Goal: Information Seeking & Learning: Compare options

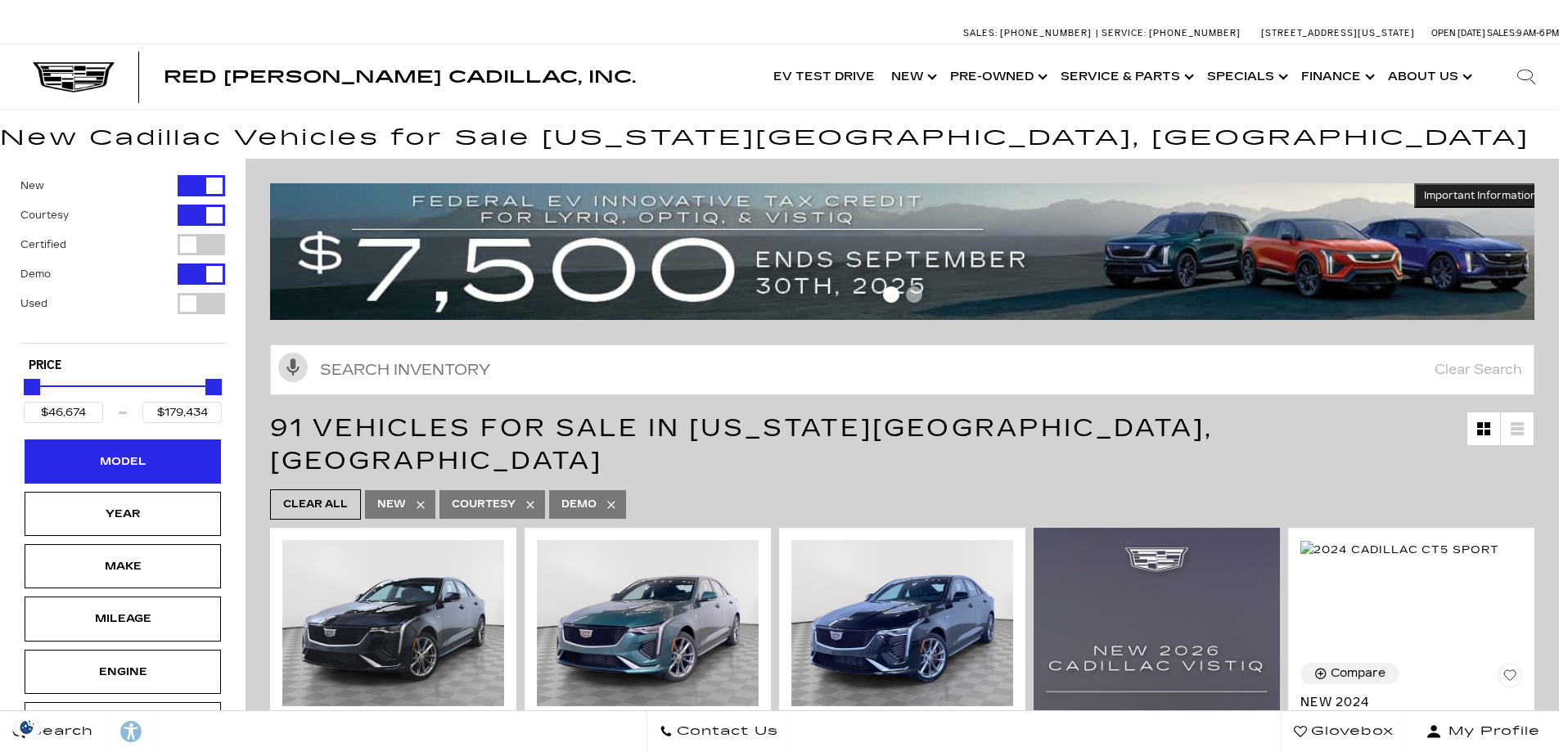
click at [184, 475] on div "Model" at bounding box center [123, 461] width 196 height 44
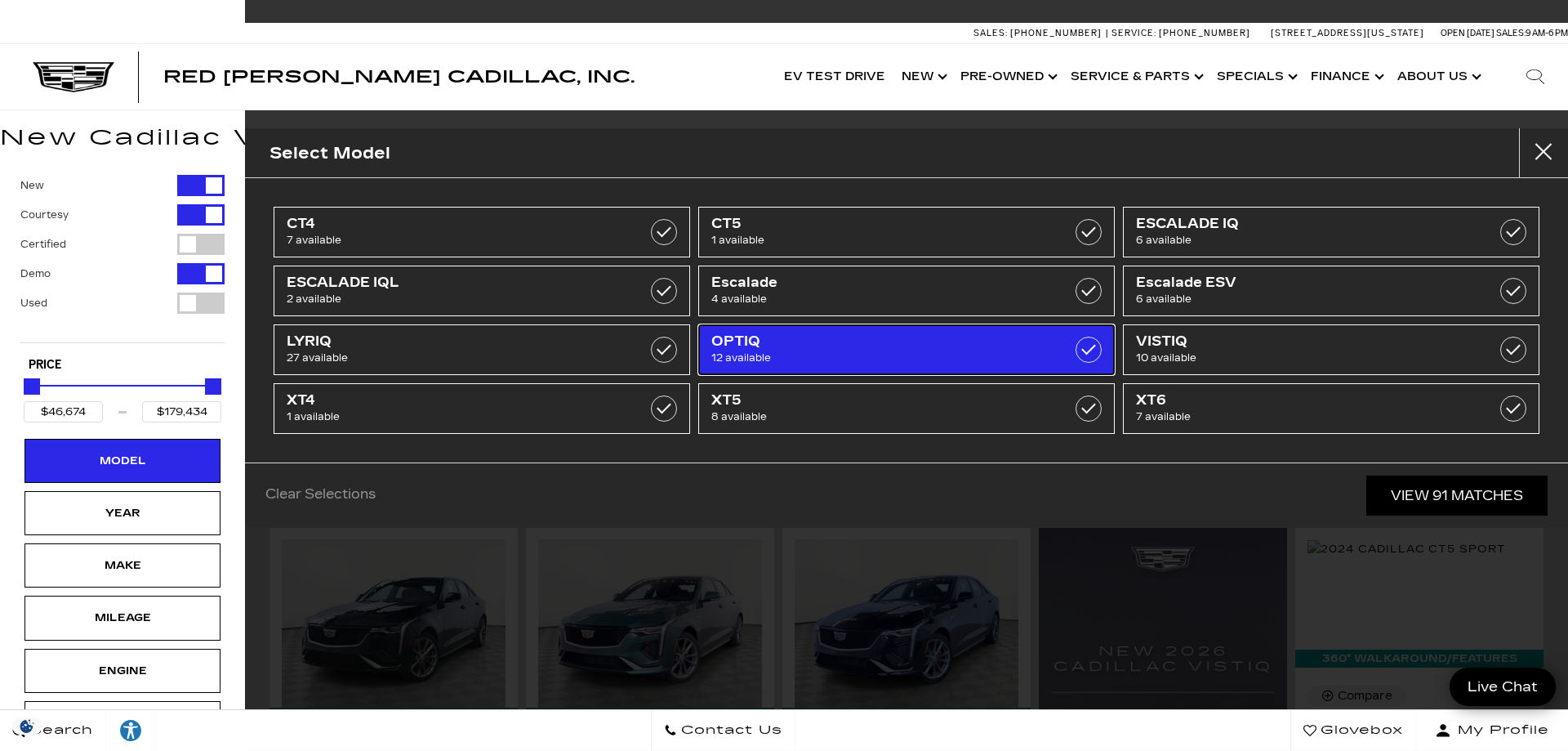
click at [882, 355] on span "12 available" at bounding box center [877, 358] width 331 height 16
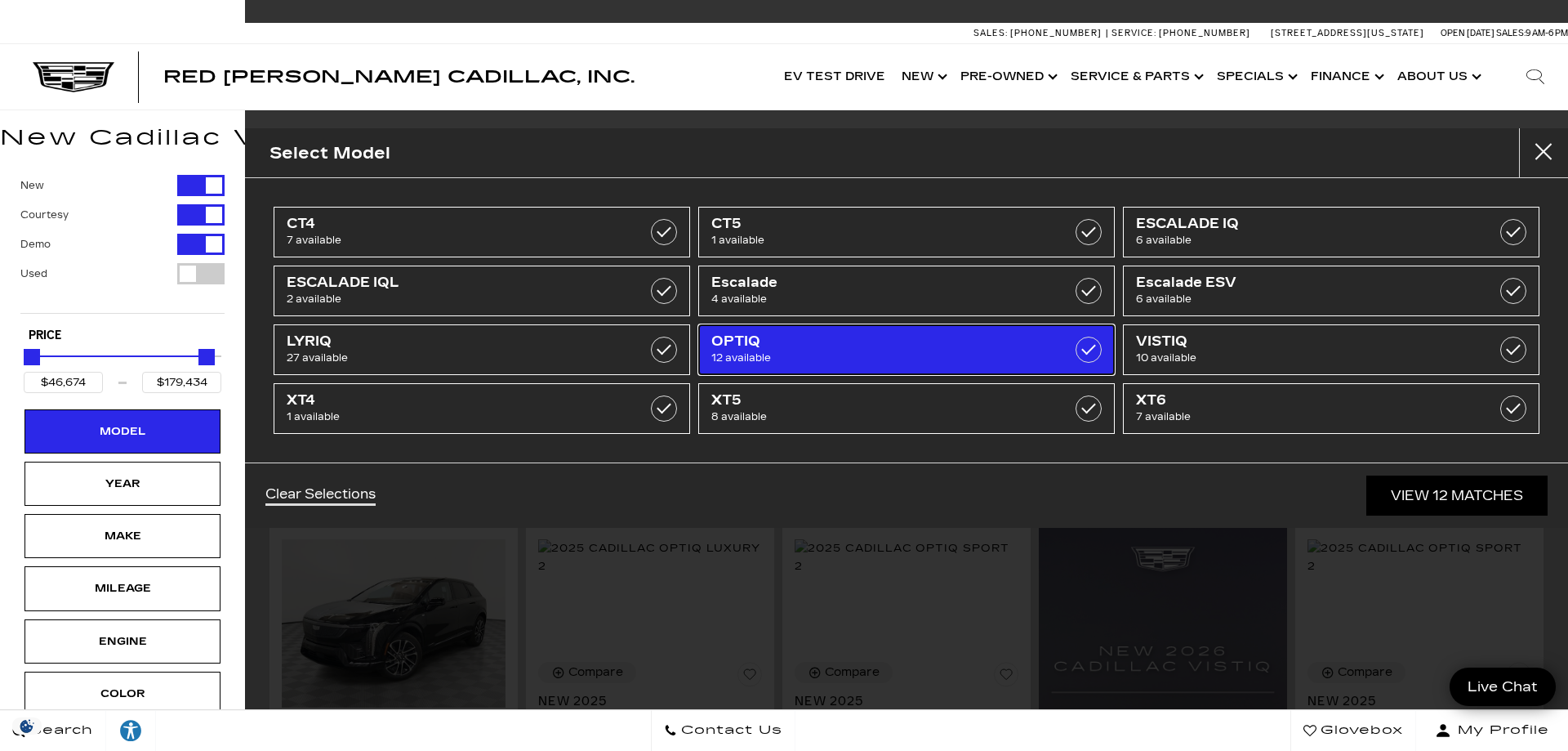
type input "$55,679"
type input "$59,829"
checkbox input "true"
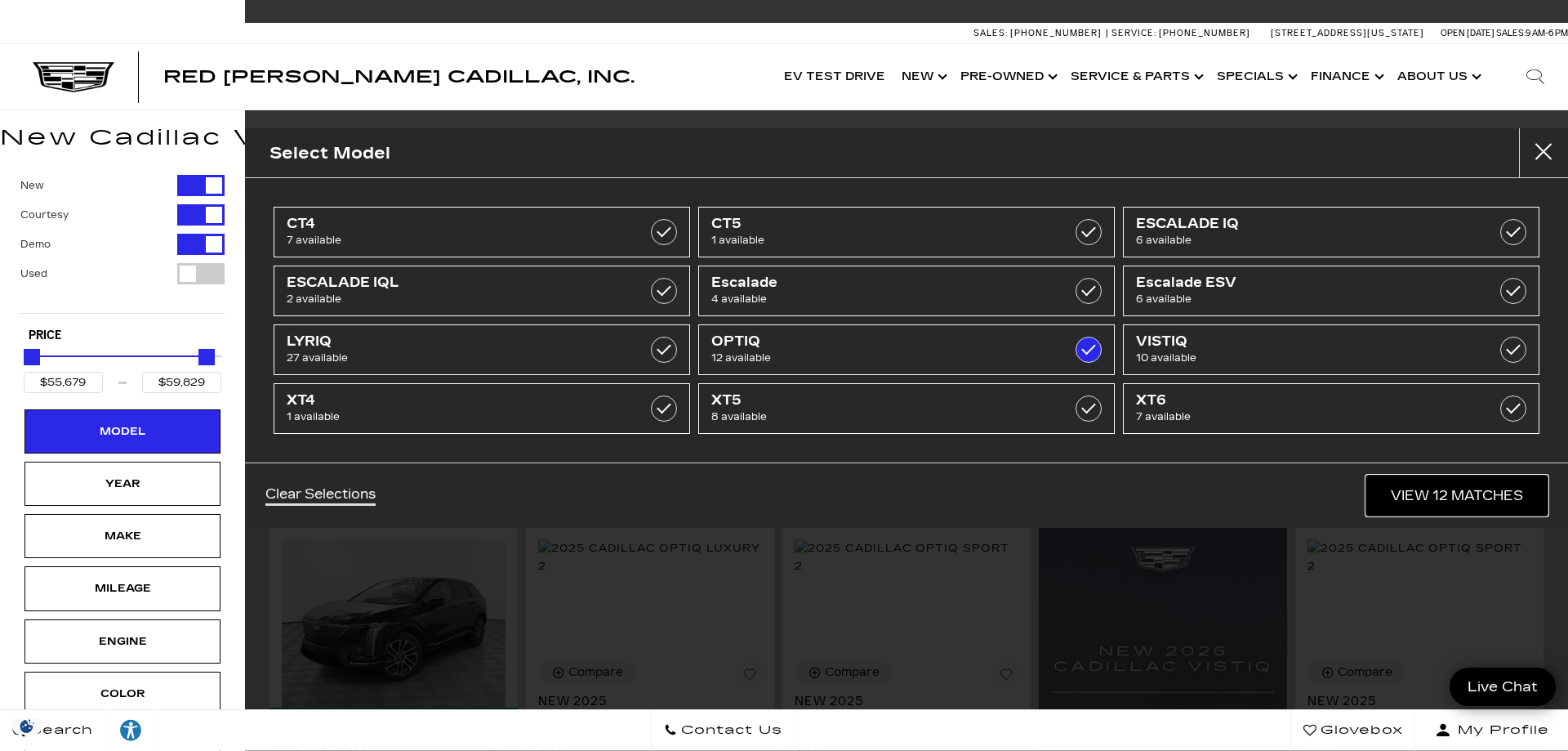
click at [1431, 493] on link "View 12 Matches" at bounding box center [1457, 495] width 182 height 40
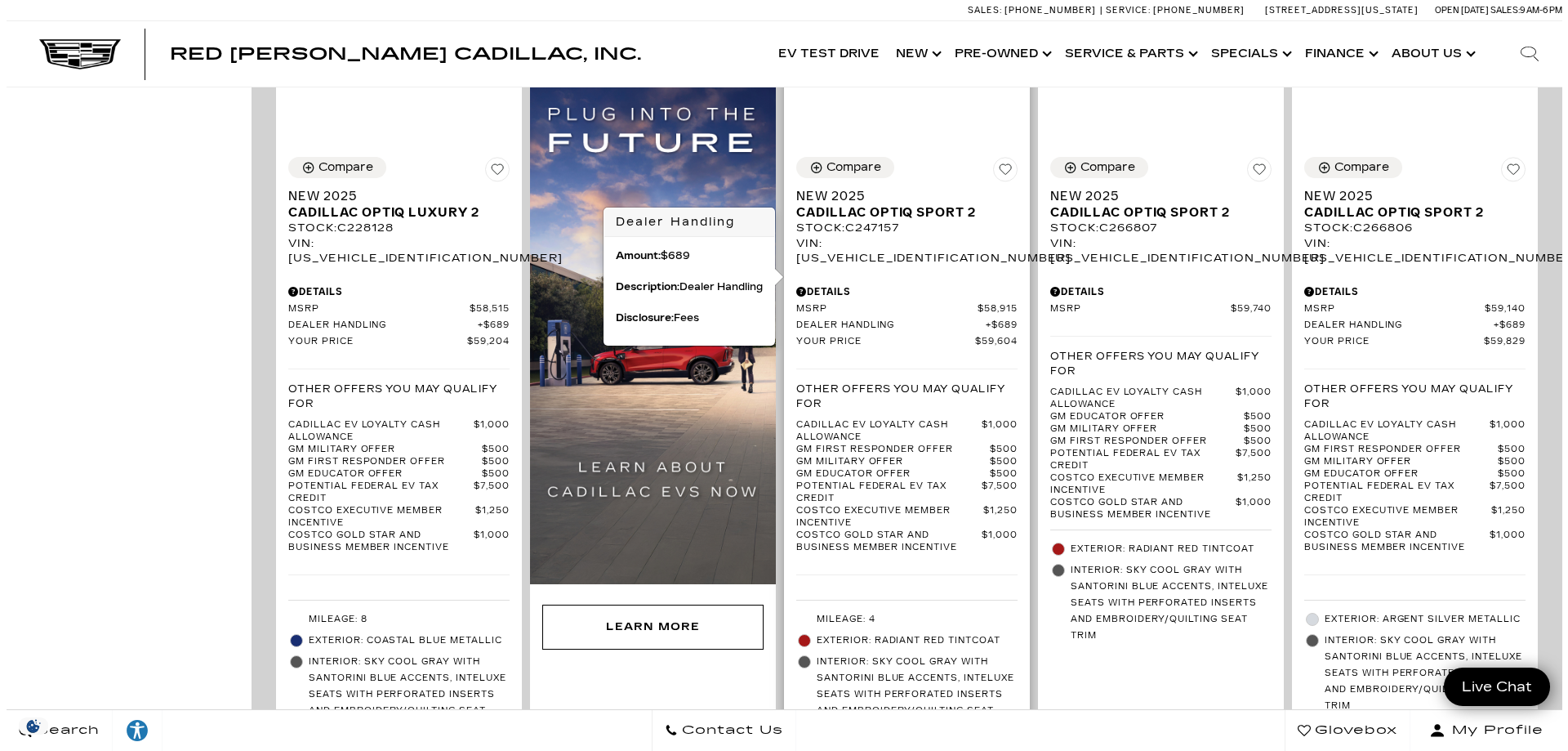
scroll to position [2124, 0]
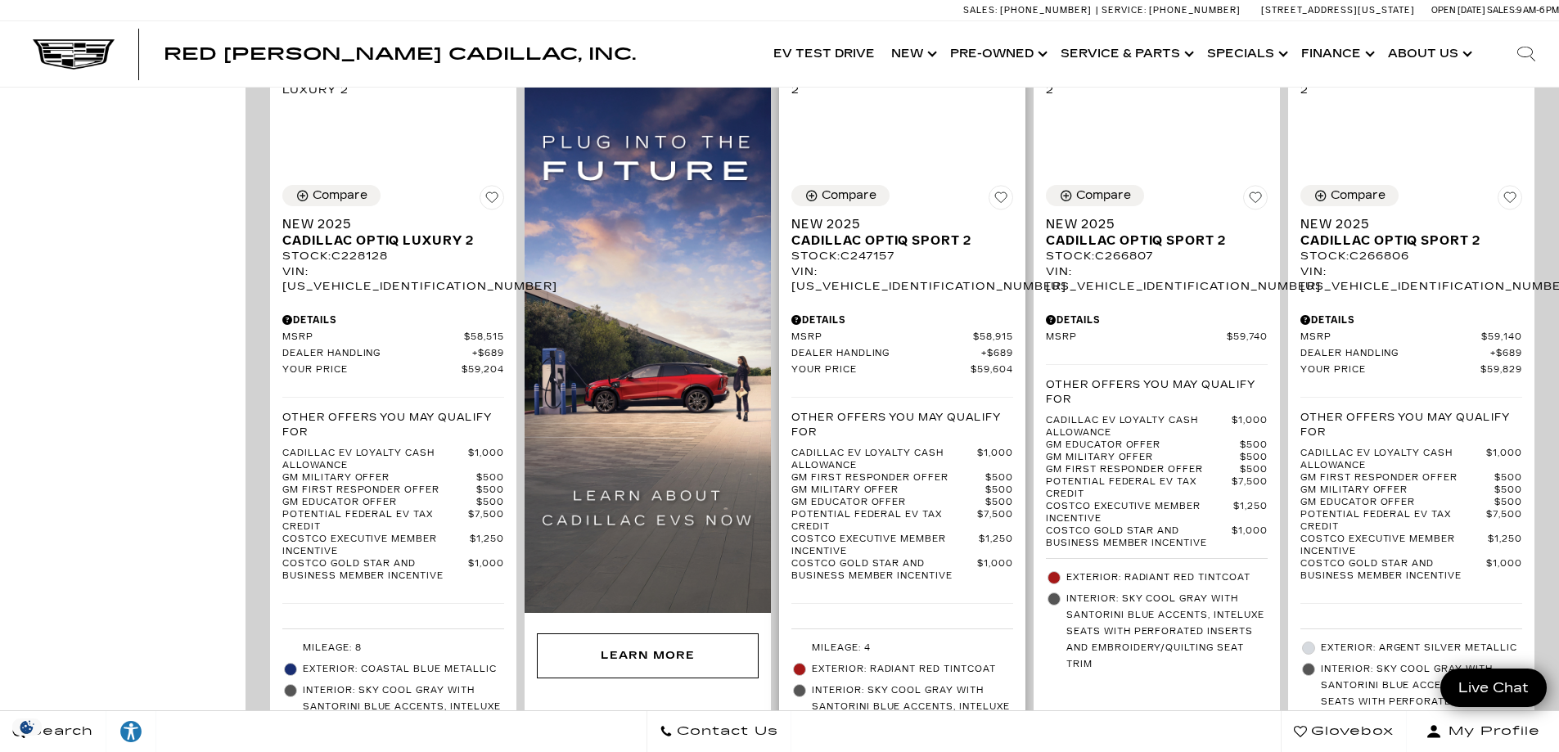
click at [829, 313] on div "Details" at bounding box center [902, 320] width 222 height 15
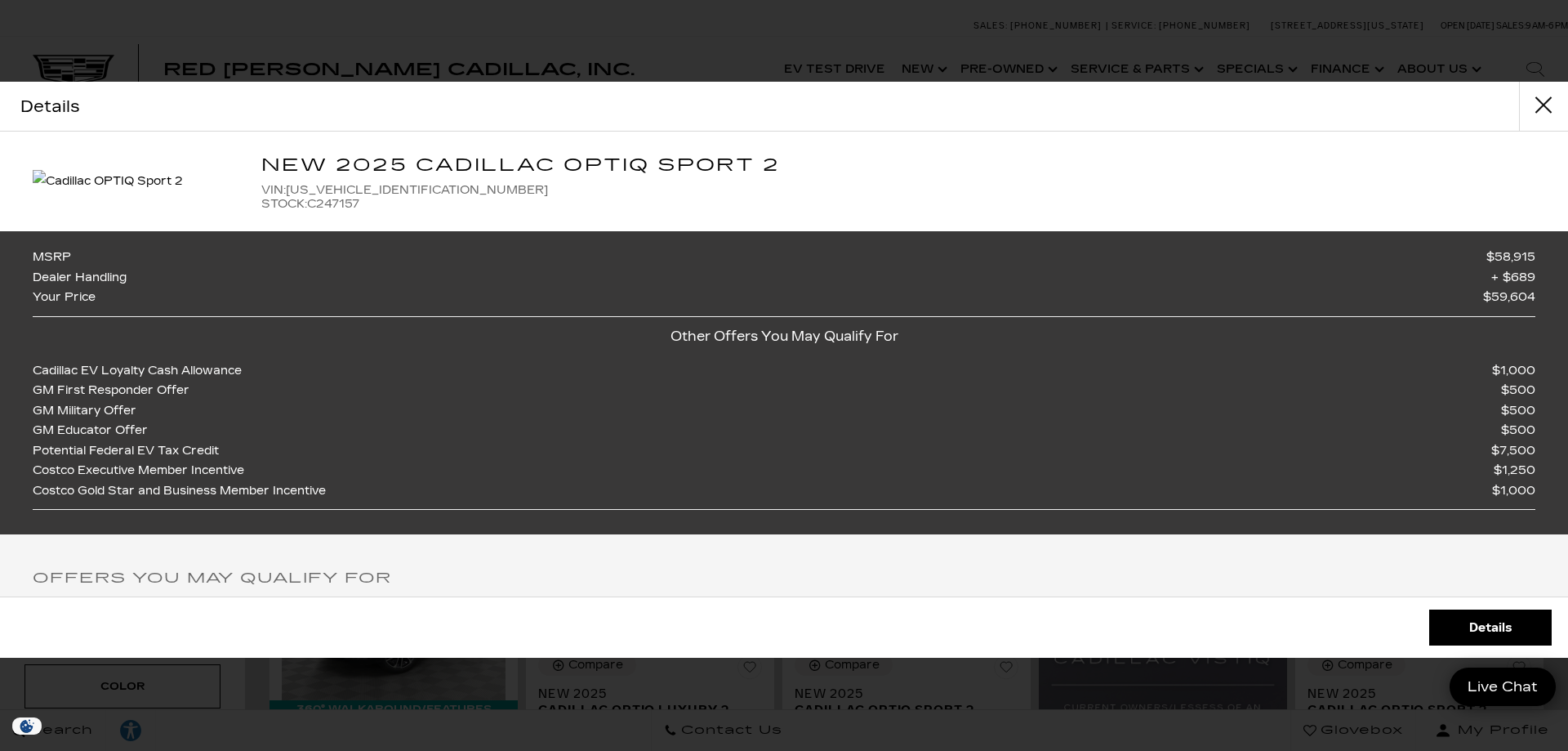
scroll to position [0, 0]
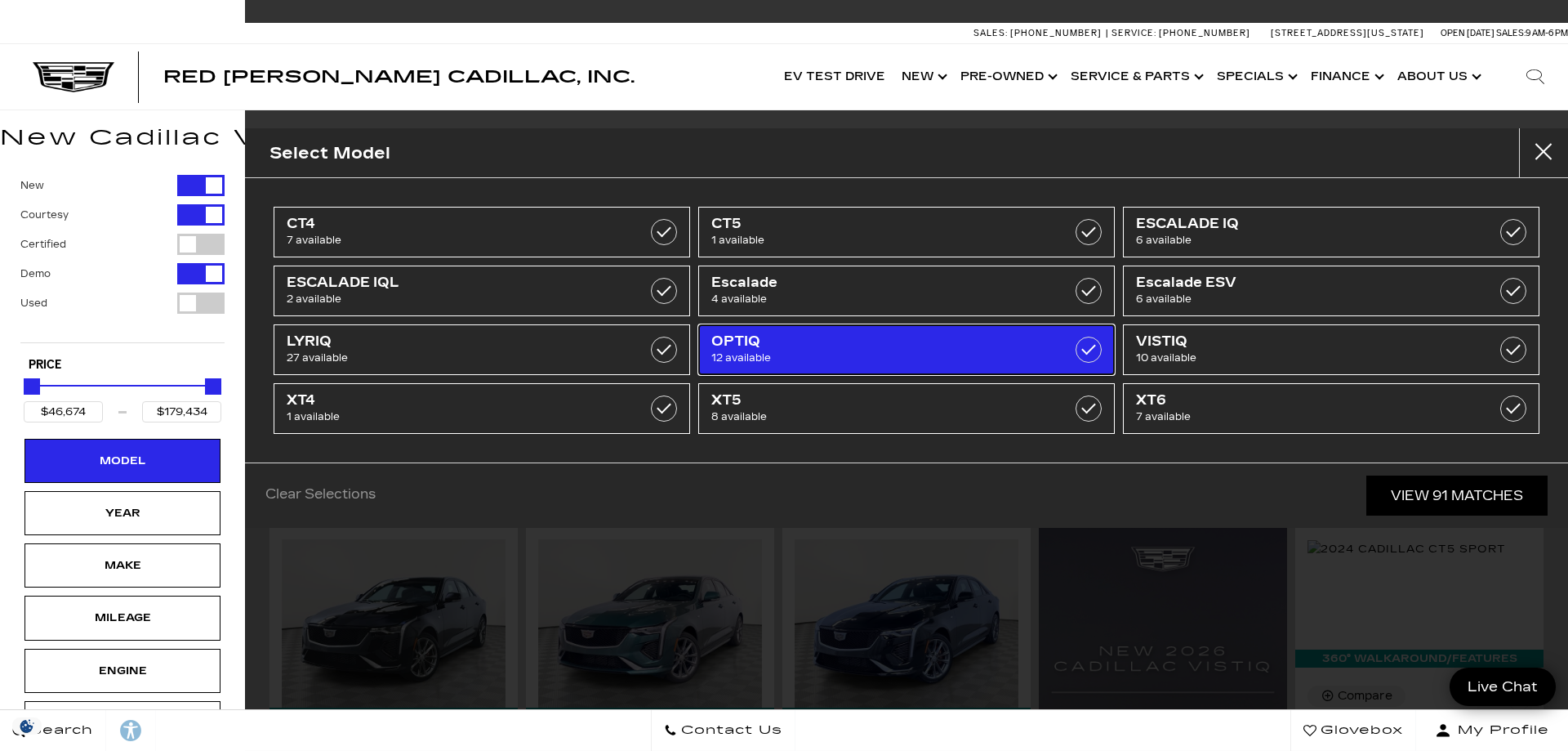
click at [922, 359] on span "12 available" at bounding box center [877, 358] width 331 height 16
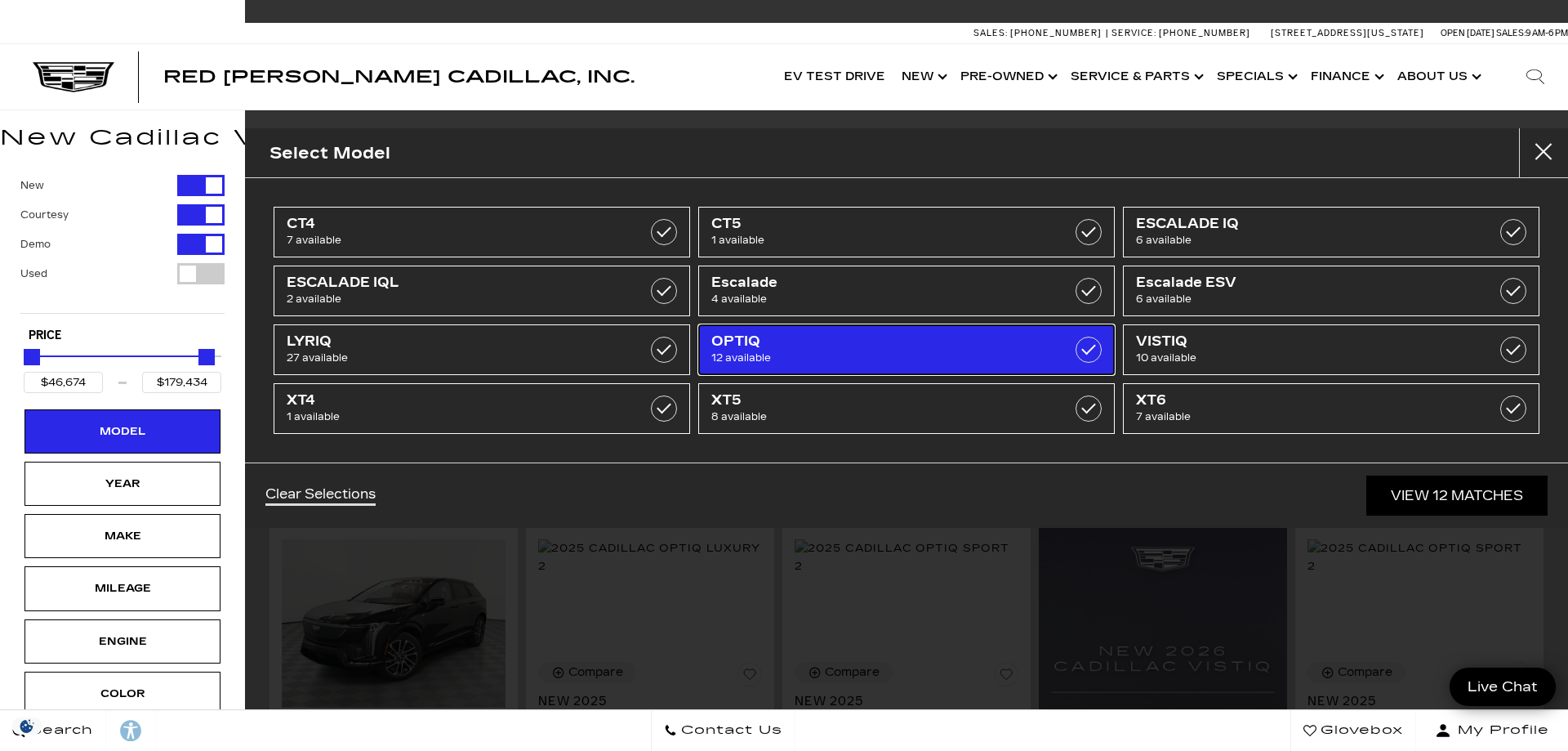
type input "$55,679"
type input "$59,829"
checkbox input "true"
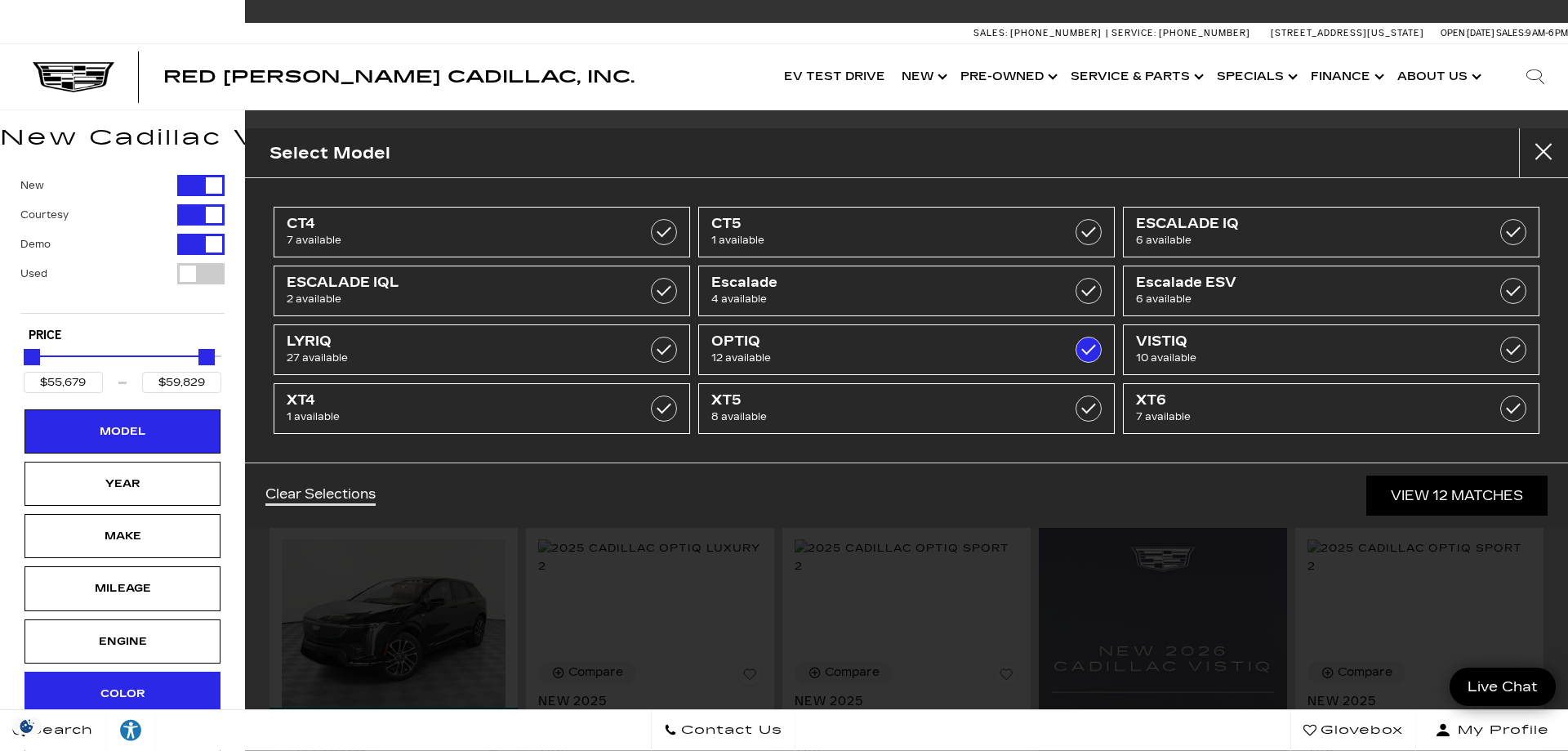
click at [173, 694] on div "Color" at bounding box center [123, 694] width 196 height 44
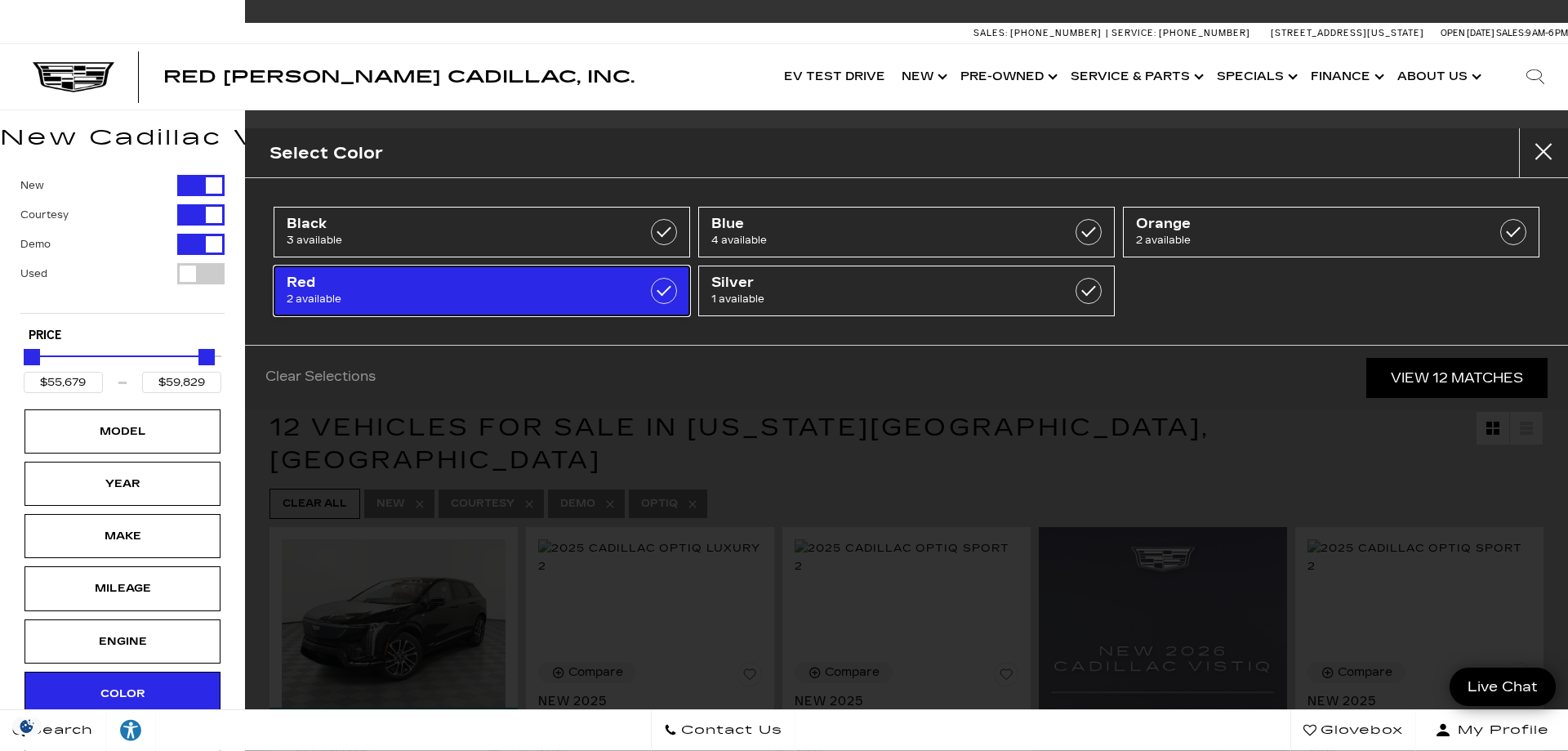
click at [572, 291] on span "2 available" at bounding box center [452, 299] width 331 height 16
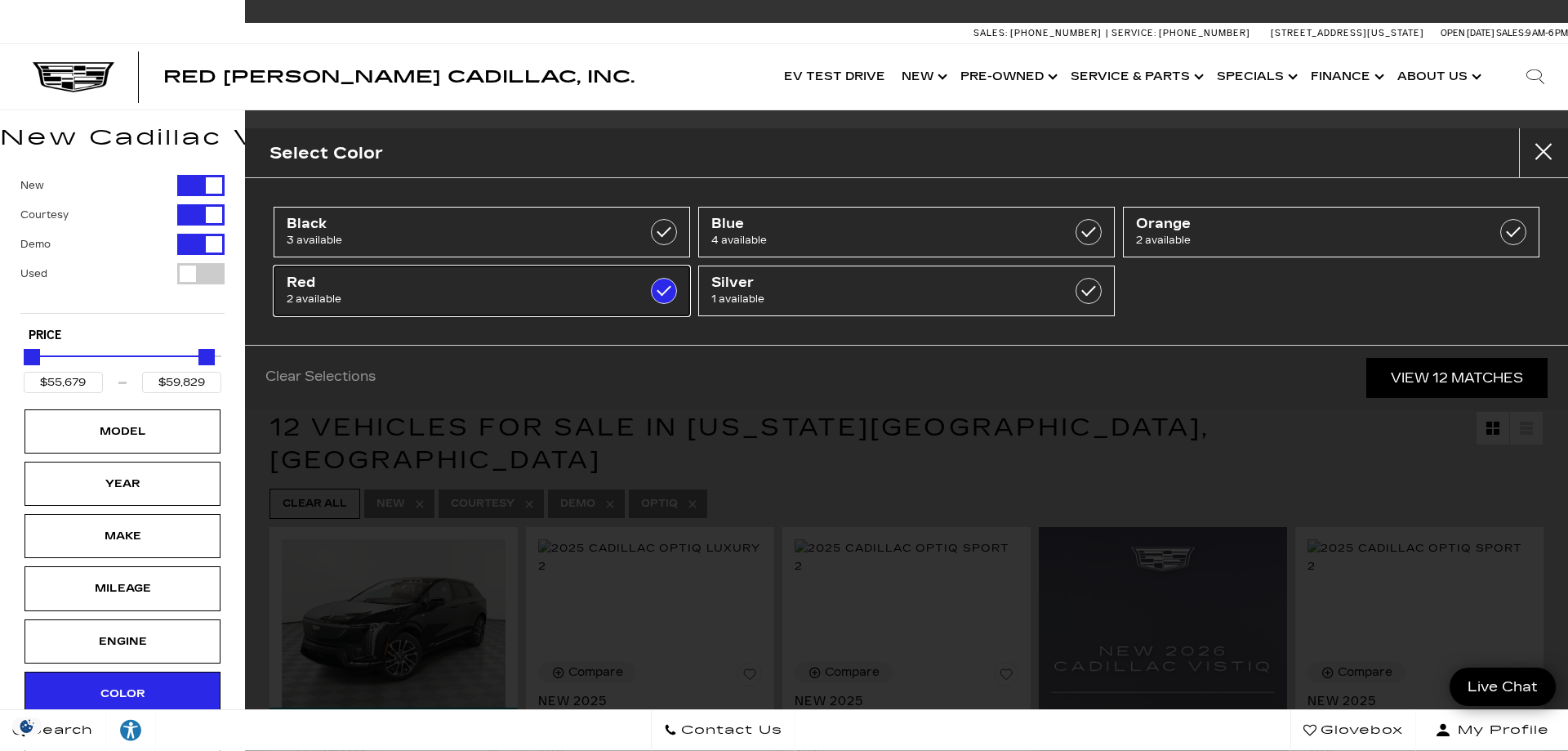
type input "$59,604"
type input "$59,740"
checkbox input "true"
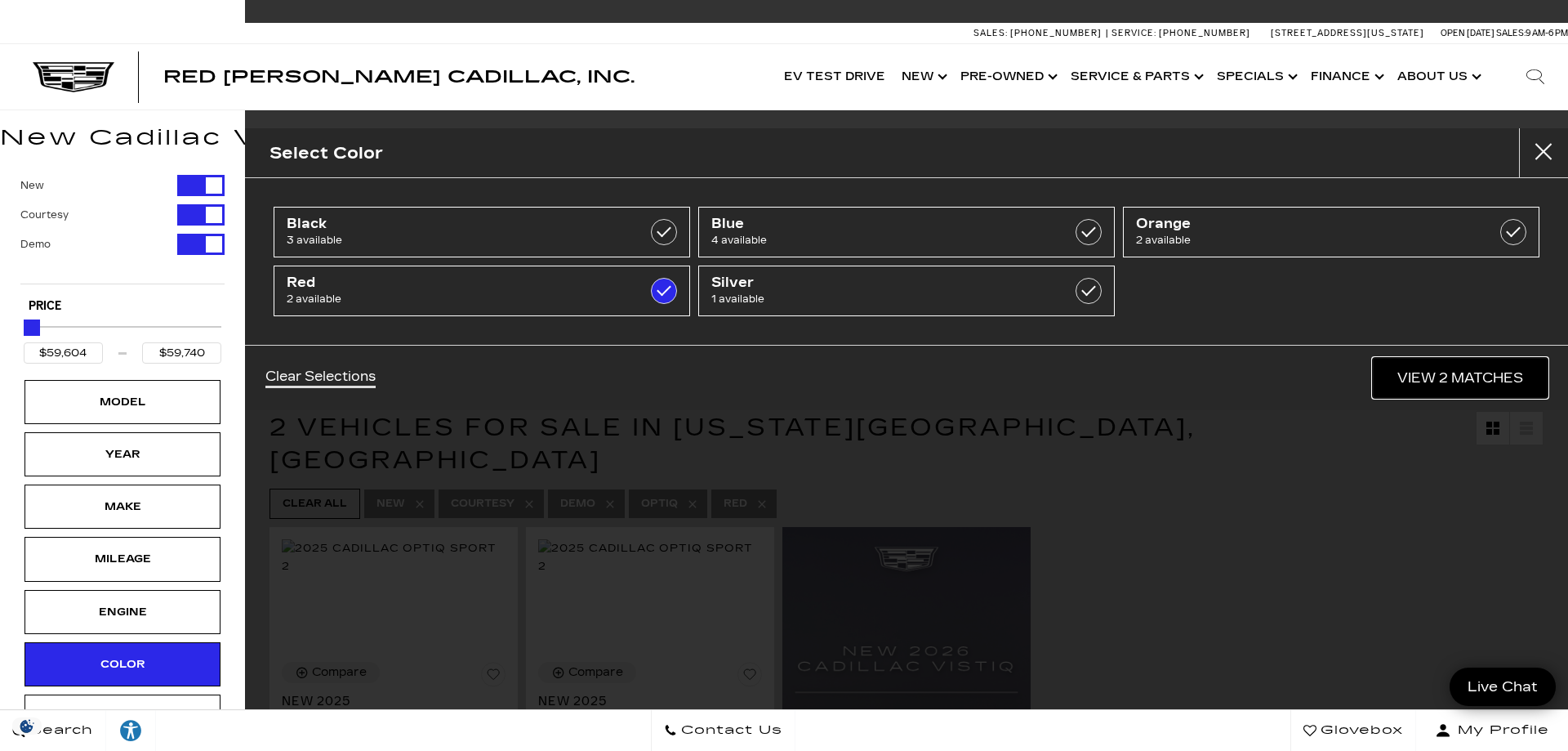
click at [1439, 384] on link "View 2 Matches" at bounding box center [1459, 377] width 175 height 40
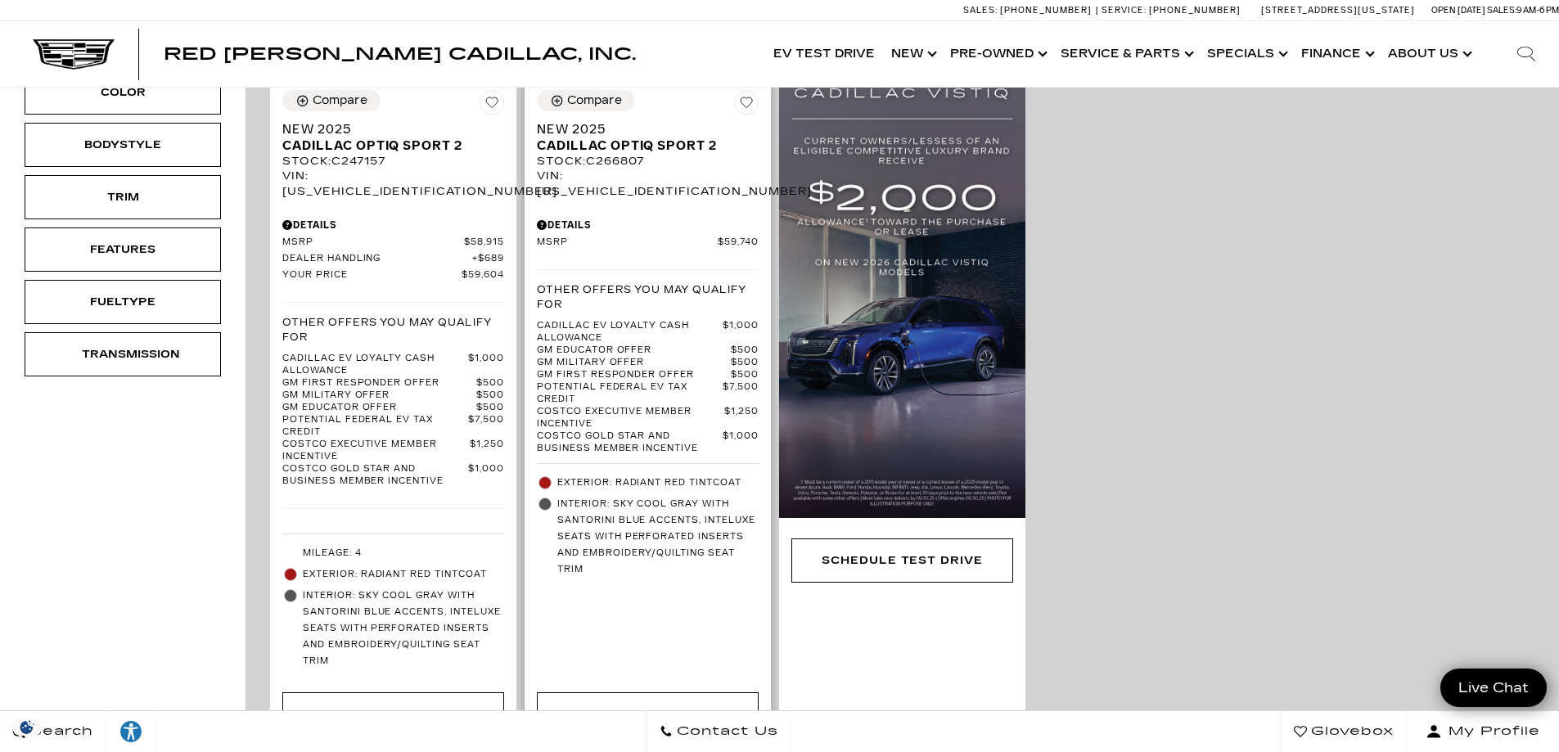
scroll to position [655, 0]
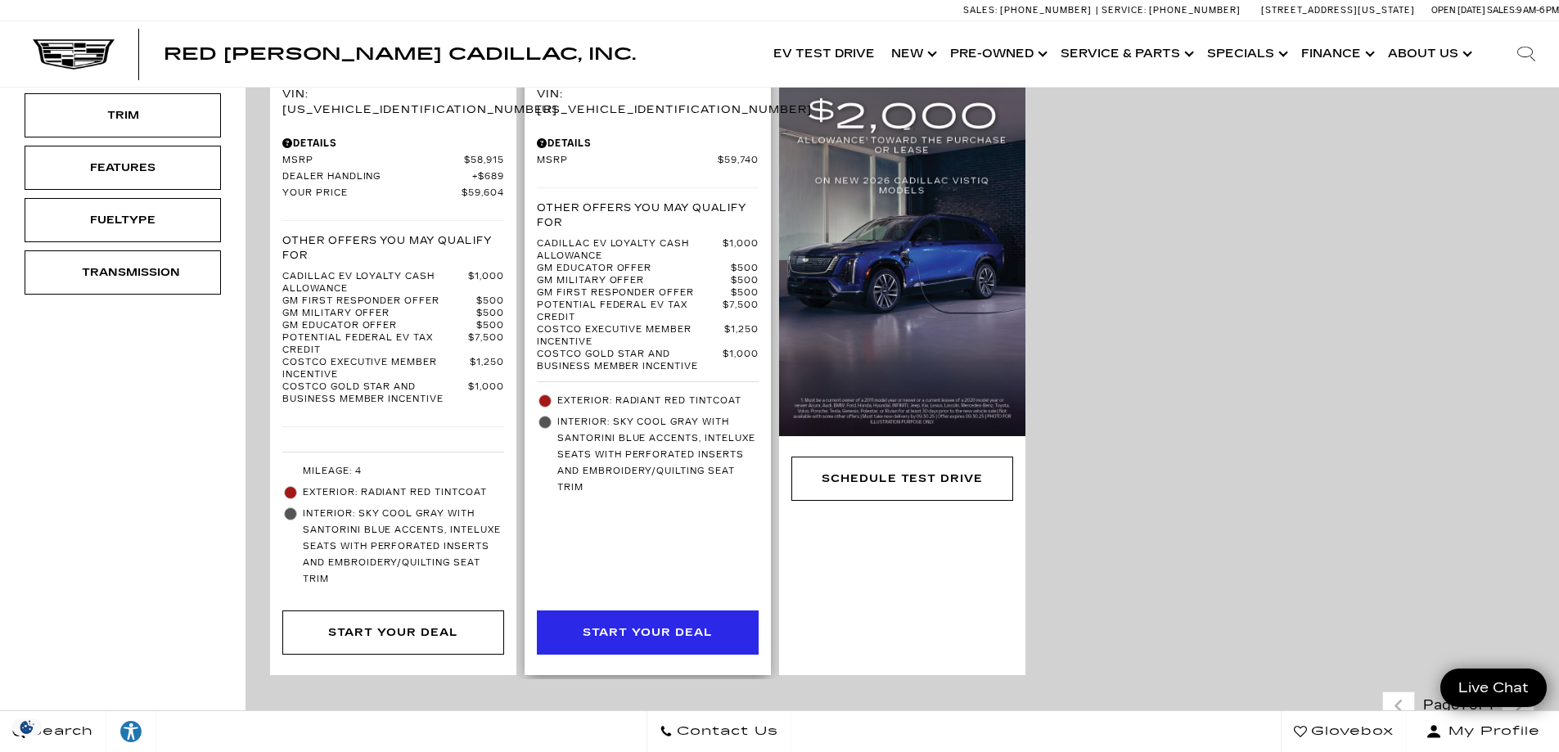
click at [668, 623] on div "Start Your Deal" at bounding box center [647, 632] width 129 height 18
